Goal: Task Accomplishment & Management: Manage account settings

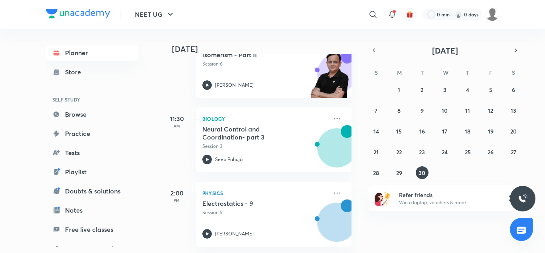
scroll to position [295, 0]
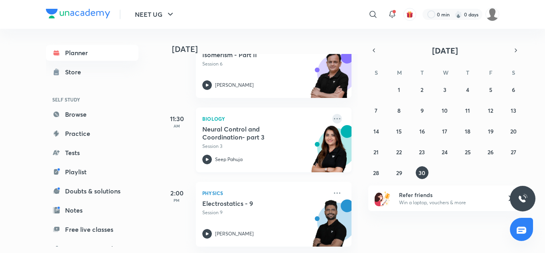
click at [334, 114] on icon at bounding box center [338, 119] width 10 height 10
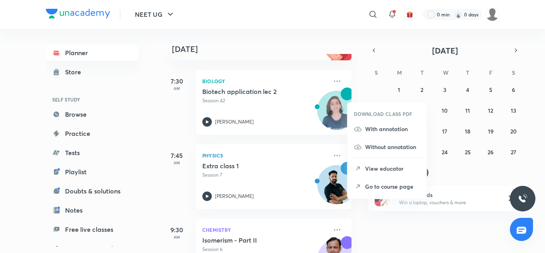
scroll to position [99, 0]
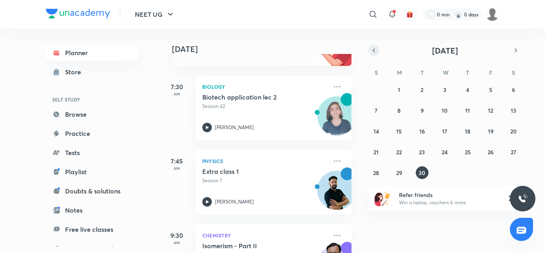
click at [374, 52] on icon "button" at bounding box center [374, 50] width 6 height 7
drag, startPoint x: 483, startPoint y: 151, endPoint x: 498, endPoint y: 153, distance: 15.0
click at [498, 153] on div "1 2 3 4 5 6 7 8 9 10 11 12 13 14 15 16 17 18 19 20 21 22 23 24 25 26 27 28 29 3…" at bounding box center [445, 131] width 153 height 96
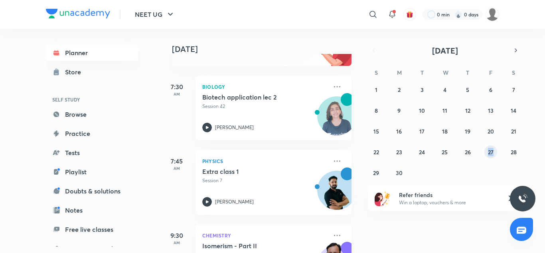
click at [494, 151] on abbr "27" at bounding box center [491, 152] width 6 height 8
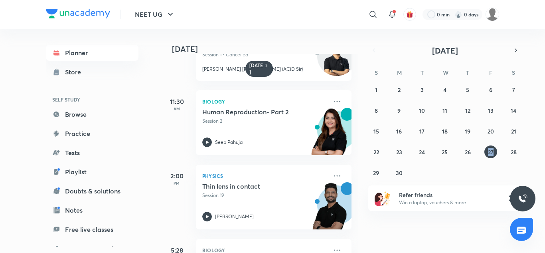
scroll to position [48, 0]
click at [401, 131] on abbr "16" at bounding box center [400, 131] width 6 height 8
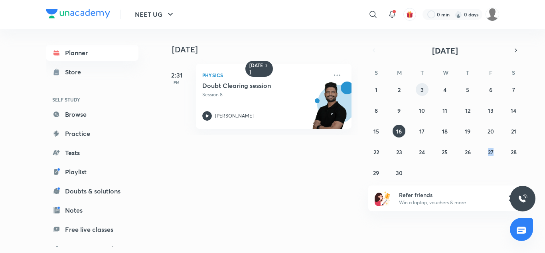
click at [419, 89] on button "3" at bounding box center [422, 89] width 13 height 13
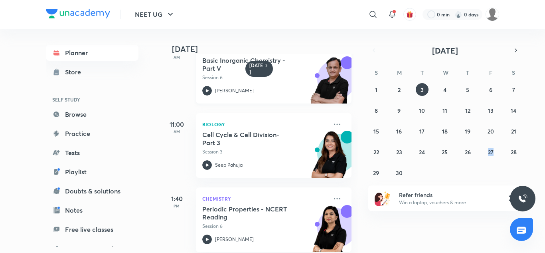
scroll to position [100, 0]
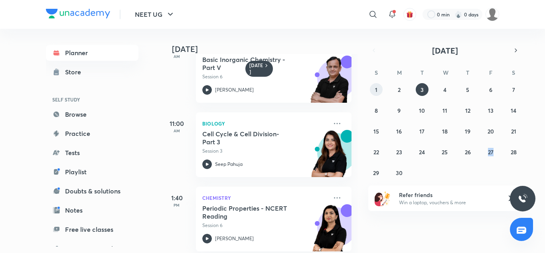
click at [380, 86] on button "1" at bounding box center [376, 89] width 13 height 13
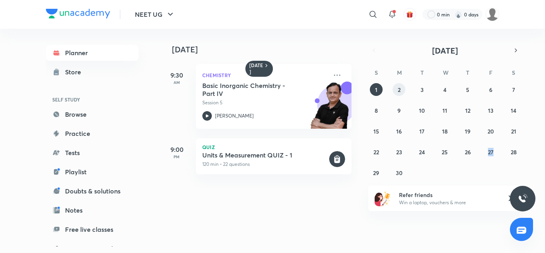
click at [397, 95] on button "2" at bounding box center [399, 89] width 13 height 13
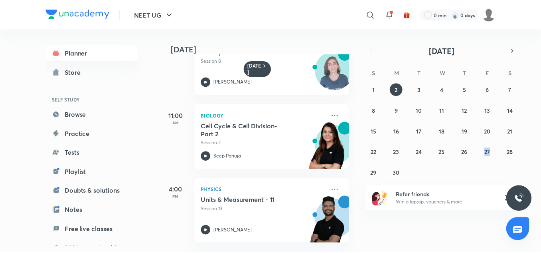
scroll to position [35, 0]
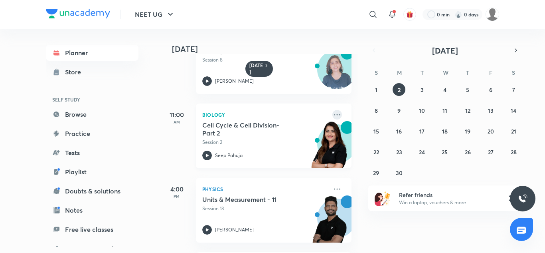
click at [334, 114] on icon at bounding box center [337, 114] width 6 height 1
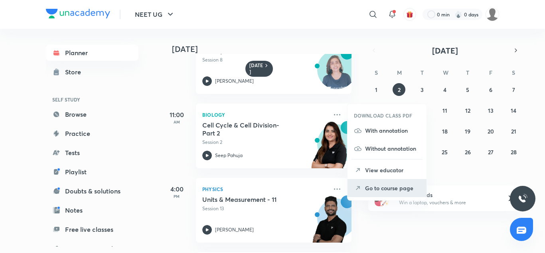
click at [379, 189] on p "Go to course page" at bounding box center [392, 188] width 55 height 8
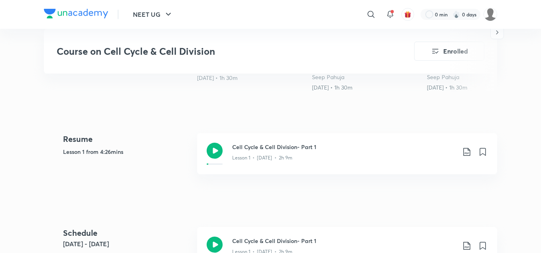
scroll to position [366, 0]
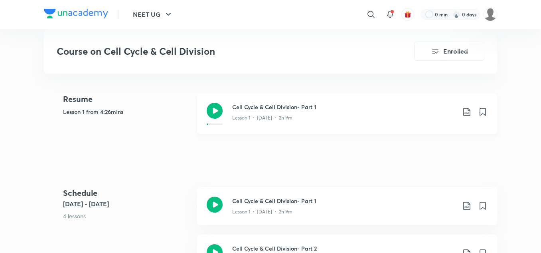
click at [217, 108] on icon at bounding box center [215, 111] width 16 height 16
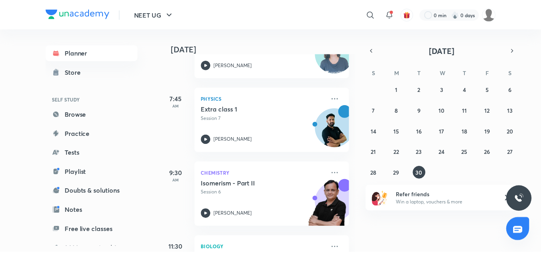
scroll to position [161, 0]
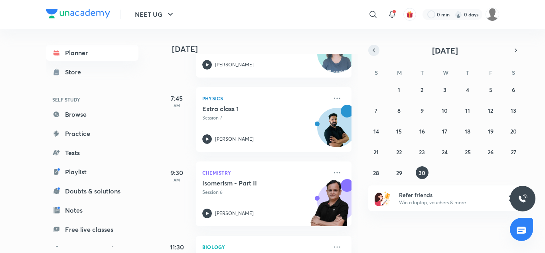
click at [373, 51] on icon "button" at bounding box center [374, 50] width 6 height 7
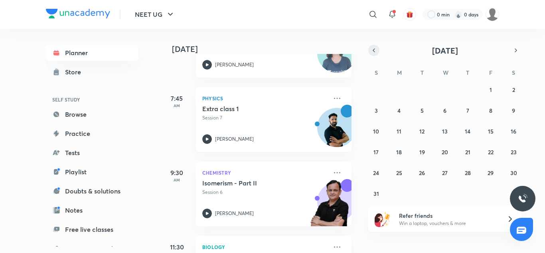
click at [373, 51] on icon "button" at bounding box center [374, 50] width 6 height 7
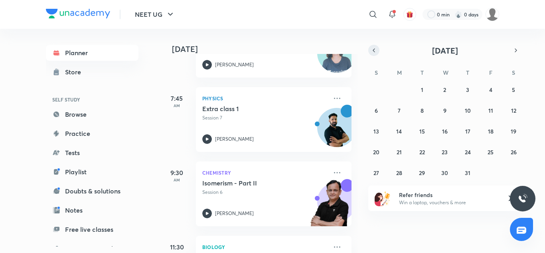
click at [373, 51] on icon "button" at bounding box center [374, 50] width 6 height 7
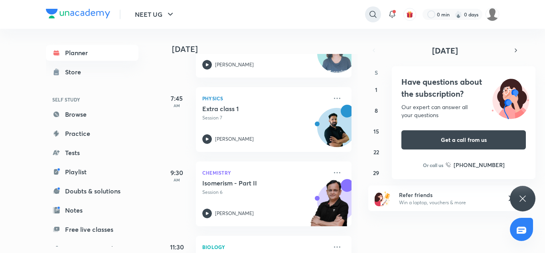
click at [370, 12] on icon at bounding box center [374, 15] width 10 height 10
type input "cell seep pahuja"
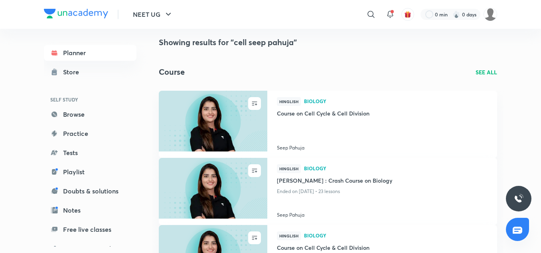
scroll to position [8, 0]
click at [347, 111] on h4 "Course on Cell Cycle & Cell Division" at bounding box center [382, 114] width 211 height 10
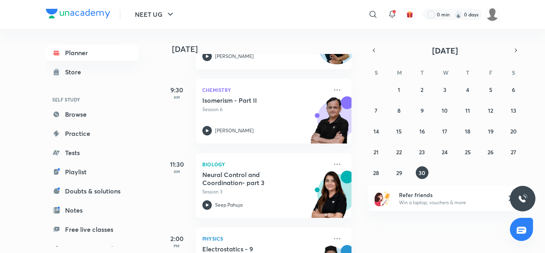
scroll to position [295, 0]
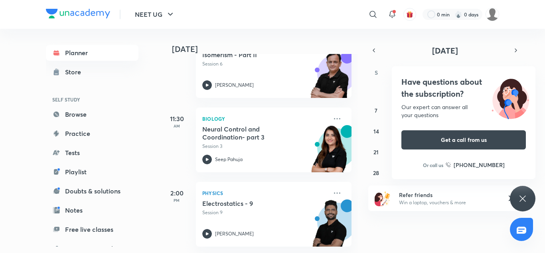
click at [440, 82] on h4 "Have questions about the subscription?" at bounding box center [464, 88] width 125 height 24
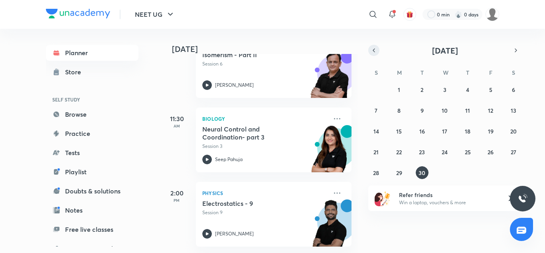
click at [373, 48] on icon "button" at bounding box center [374, 50] width 6 height 7
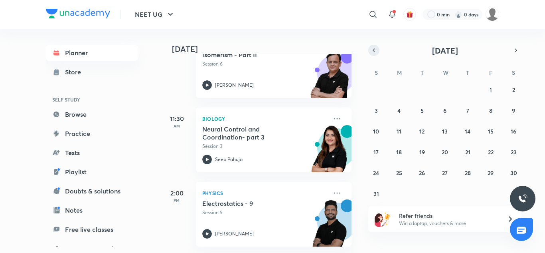
click at [373, 48] on icon "button" at bounding box center [374, 50] width 6 height 7
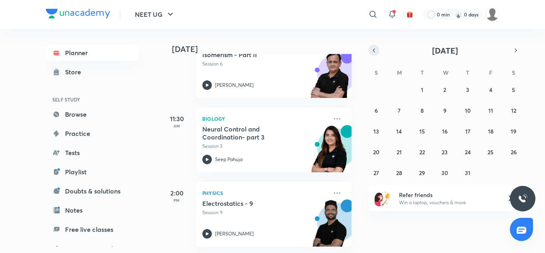
click at [373, 48] on icon "button" at bounding box center [374, 50] width 6 height 7
click at [373, 87] on button "1" at bounding box center [376, 89] width 13 height 13
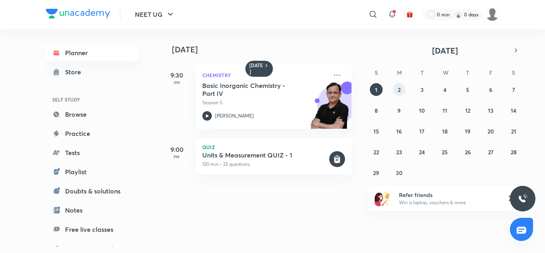
click at [401, 94] on button "2" at bounding box center [399, 89] width 13 height 13
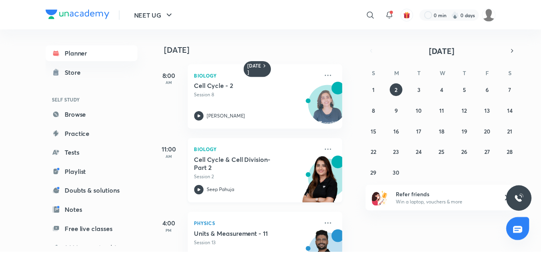
scroll to position [0, 7]
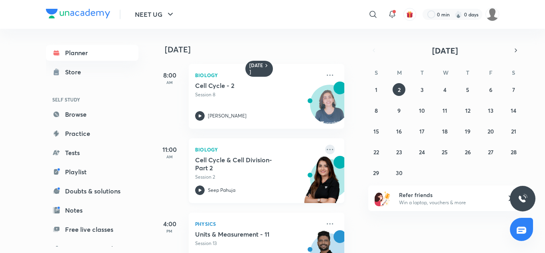
click at [325, 148] on icon at bounding box center [330, 150] width 10 height 10
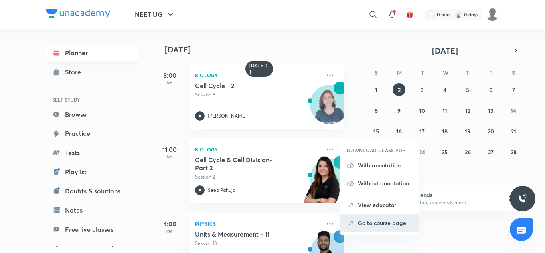
click at [365, 217] on li "Go to course page" at bounding box center [380, 223] width 79 height 18
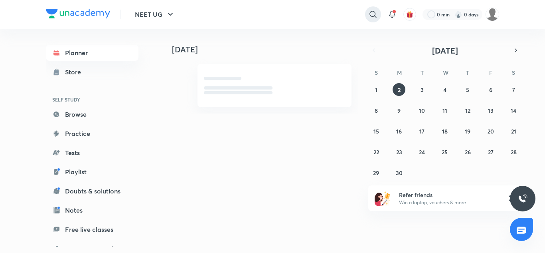
click at [369, 12] on icon at bounding box center [374, 15] width 10 height 10
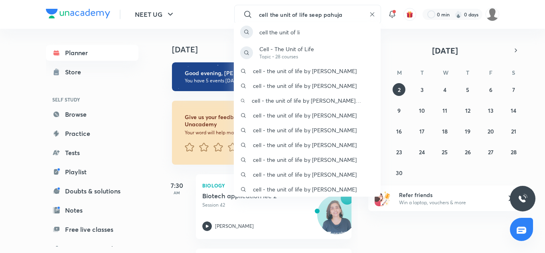
type input "cell the unit of life seep pahuja"
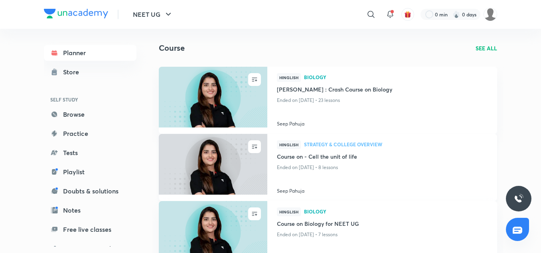
scroll to position [33, 0]
click at [359, 158] on h4 "Course on - Cell the unit of life" at bounding box center [382, 157] width 211 height 10
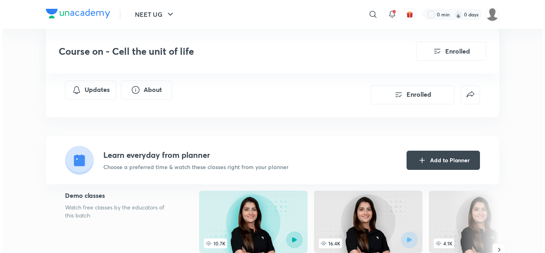
scroll to position [91, 0]
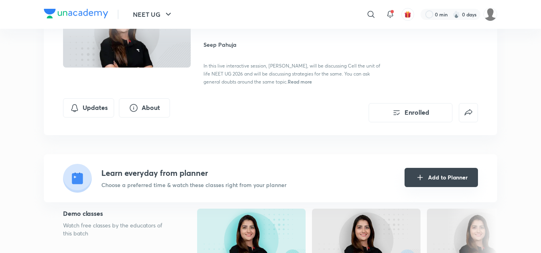
click at [452, 177] on button "Add to Planner" at bounding box center [441, 177] width 73 height 19
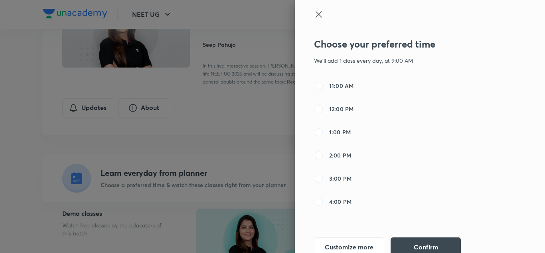
scroll to position [128, 0]
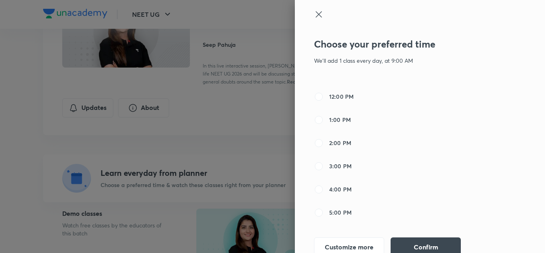
click at [342, 140] on span "2:00 PM" at bounding box center [340, 143] width 22 height 8
click at [324, 140] on input "2:00 PM" at bounding box center [319, 143] width 10 height 10
radio input "false"
click at [344, 165] on span "3:00 PM" at bounding box center [340, 166] width 22 height 8
click at [324, 165] on input "3:00 PM" at bounding box center [319, 166] width 10 height 10
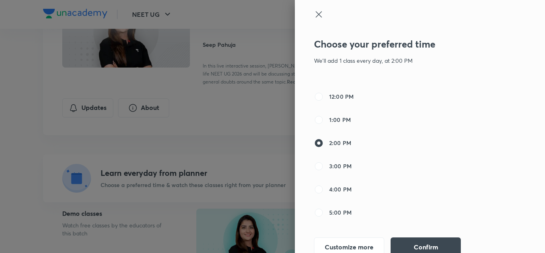
radio input "false"
radio input "true"
click at [417, 244] on button "Confirm" at bounding box center [426, 245] width 70 height 19
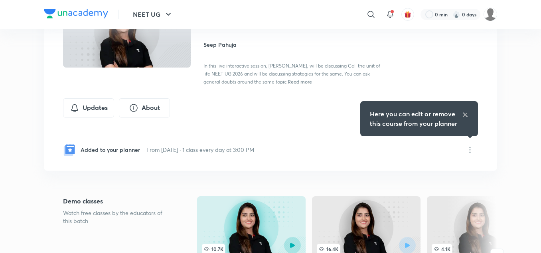
click at [468, 116] on icon at bounding box center [465, 114] width 6 height 6
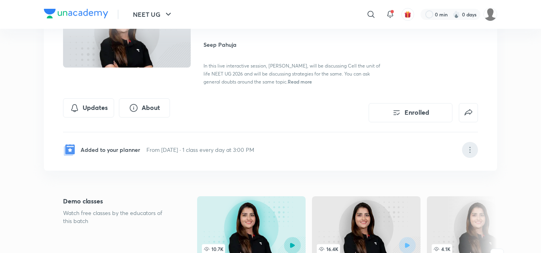
click at [470, 146] on icon at bounding box center [471, 150] width 10 height 10
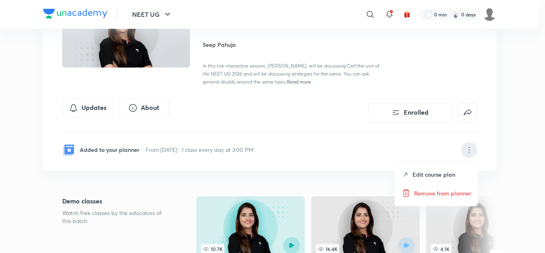
click at [446, 173] on p "Edit course plan" at bounding box center [434, 174] width 43 height 8
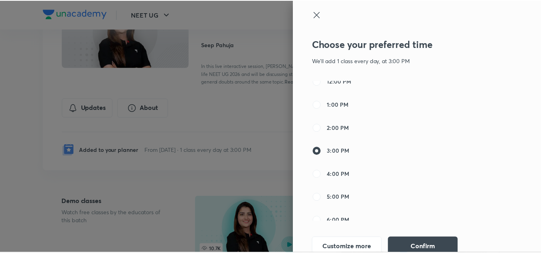
scroll to position [161, 0]
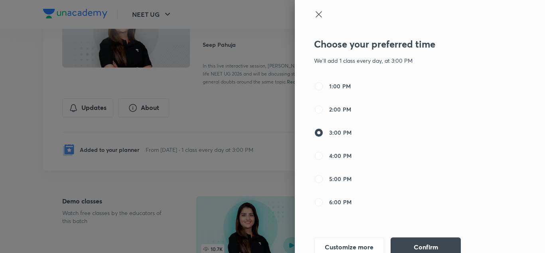
click at [331, 109] on span "2:00 PM" at bounding box center [340, 109] width 22 height 8
click at [324, 109] on input "2:00 PM" at bounding box center [319, 110] width 10 height 10
radio input "true"
radio input "false"
click at [411, 242] on button "Confirm" at bounding box center [426, 245] width 70 height 19
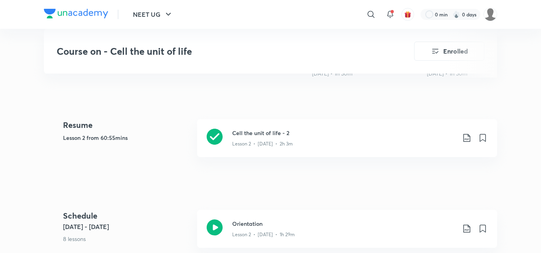
scroll to position [378, 0]
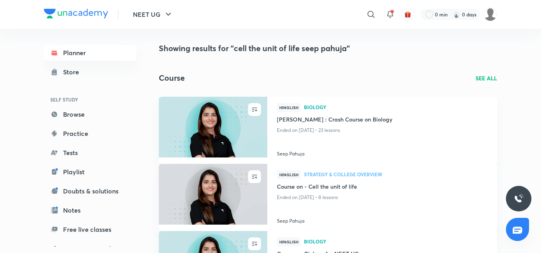
scroll to position [1, 0]
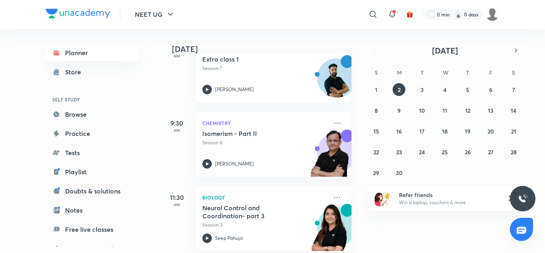
scroll to position [315, 0]
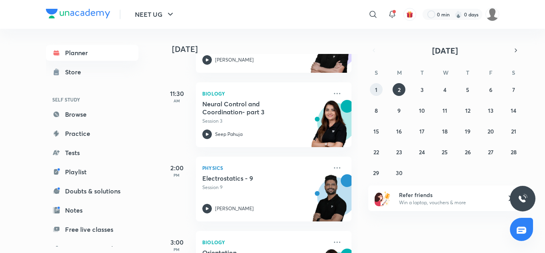
click at [377, 90] on abbr "1" at bounding box center [376, 90] width 2 height 8
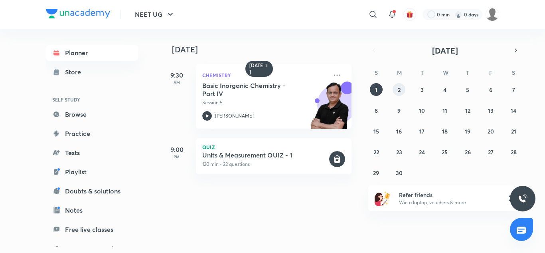
click at [399, 89] on abbr "2" at bounding box center [399, 90] width 3 height 8
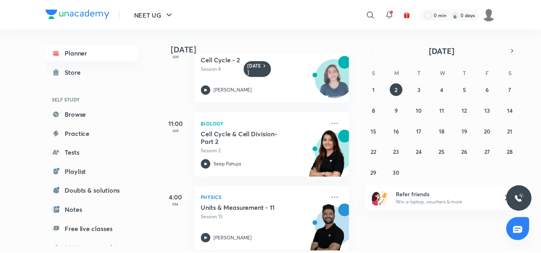
scroll to position [27, 0]
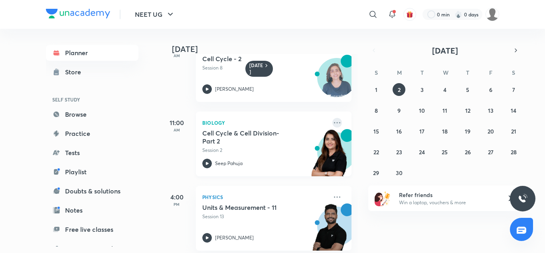
click at [334, 123] on icon at bounding box center [337, 122] width 6 height 1
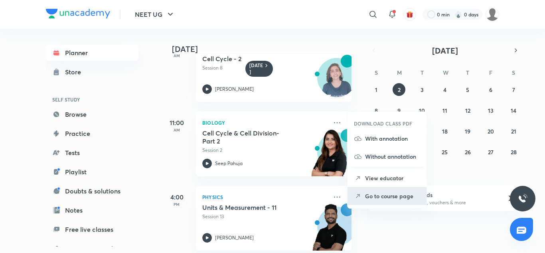
click at [366, 192] on p "Go to course page" at bounding box center [392, 196] width 55 height 8
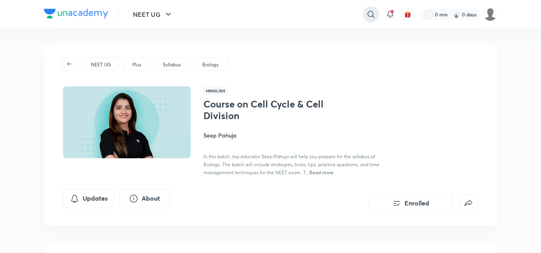
click at [371, 15] on icon at bounding box center [372, 15] width 10 height 10
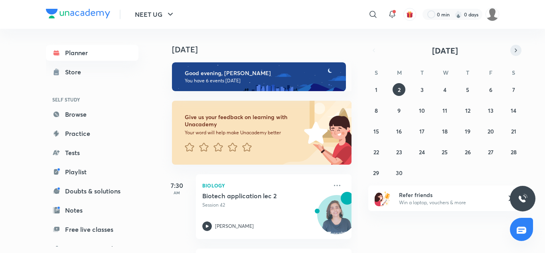
drag, startPoint x: 515, startPoint y: 56, endPoint x: 516, endPoint y: 46, distance: 10.4
click at [516, 46] on div "[DATE] S M T W T F S 1 2 3 4 5 6 7 8 9 10 11 12 13 14 15 16 17 18 19 20 21 22 2…" at bounding box center [445, 112] width 153 height 134
click at [516, 46] on button "button" at bounding box center [516, 50] width 11 height 11
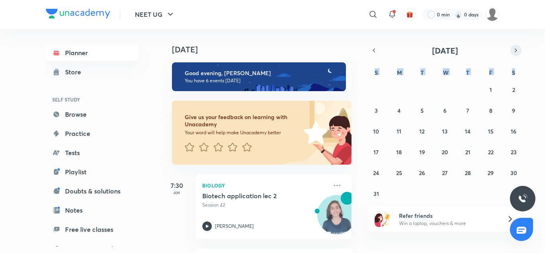
click at [516, 46] on button "button" at bounding box center [516, 50] width 11 height 11
click at [373, 51] on icon "button" at bounding box center [374, 50] width 6 height 7
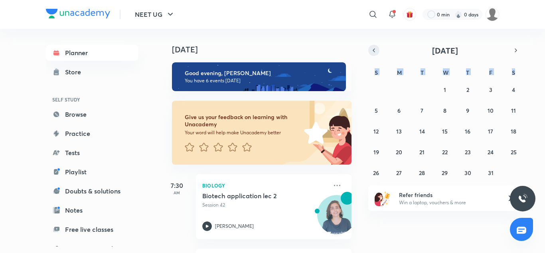
click at [373, 51] on icon "button" at bounding box center [374, 50] width 6 height 7
click at [419, 173] on abbr "30" at bounding box center [422, 173] width 7 height 8
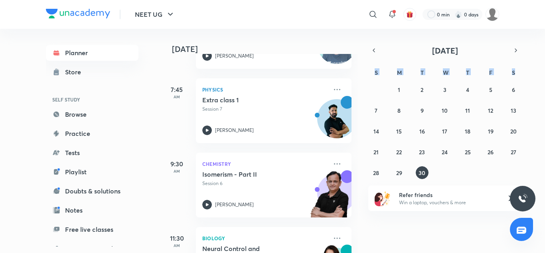
scroll to position [313, 0]
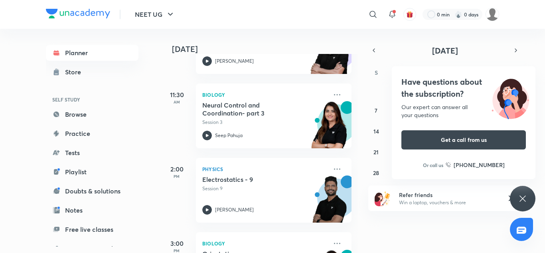
click at [426, 106] on div "Our expert can answer all your questions" at bounding box center [464, 111] width 125 height 16
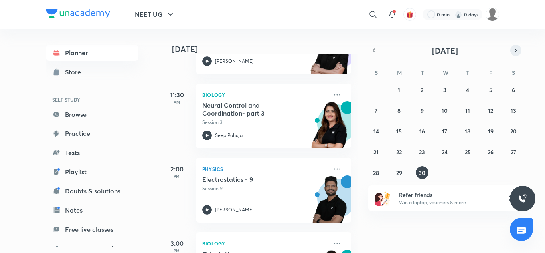
click at [515, 50] on icon "button" at bounding box center [516, 50] width 6 height 7
click at [450, 90] on button "1" at bounding box center [445, 89] width 13 height 13
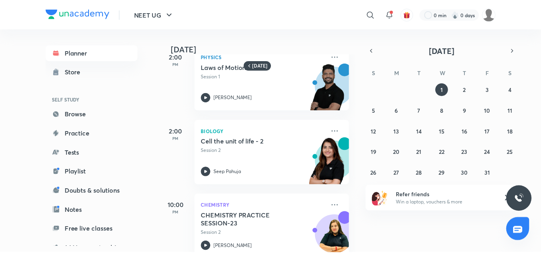
scroll to position [242, 0]
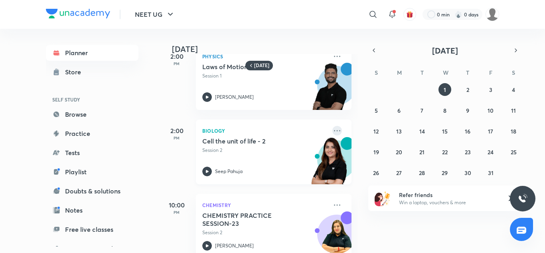
click at [333, 129] on icon at bounding box center [338, 131] width 10 height 10
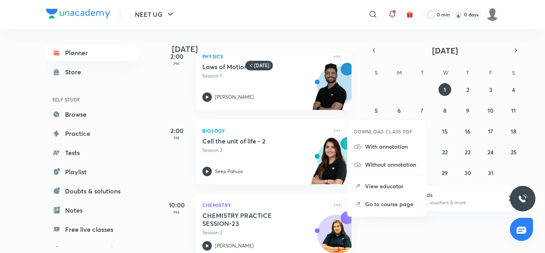
click at [367, 202] on p "Go to course page" at bounding box center [392, 204] width 55 height 8
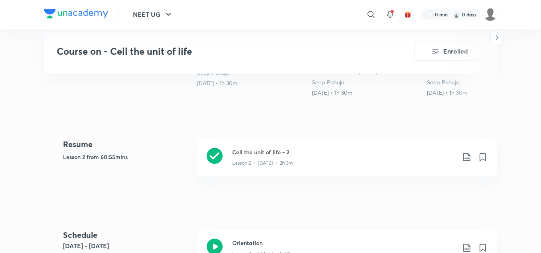
scroll to position [309, 0]
click at [228, 161] on div "Cell the unit of life - 2 Lesson 2 • [DATE] • 2h 3m" at bounding box center [347, 156] width 300 height 38
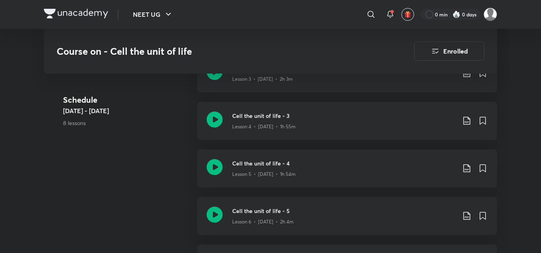
scroll to position [973, 0]
